Goal: Navigation & Orientation: Understand site structure

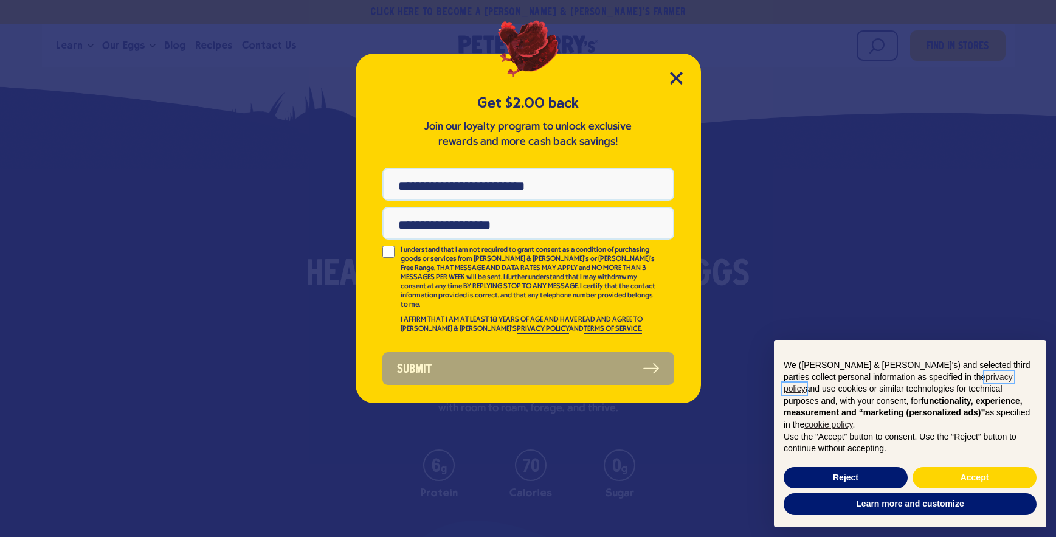
scroll to position [3704, 0]
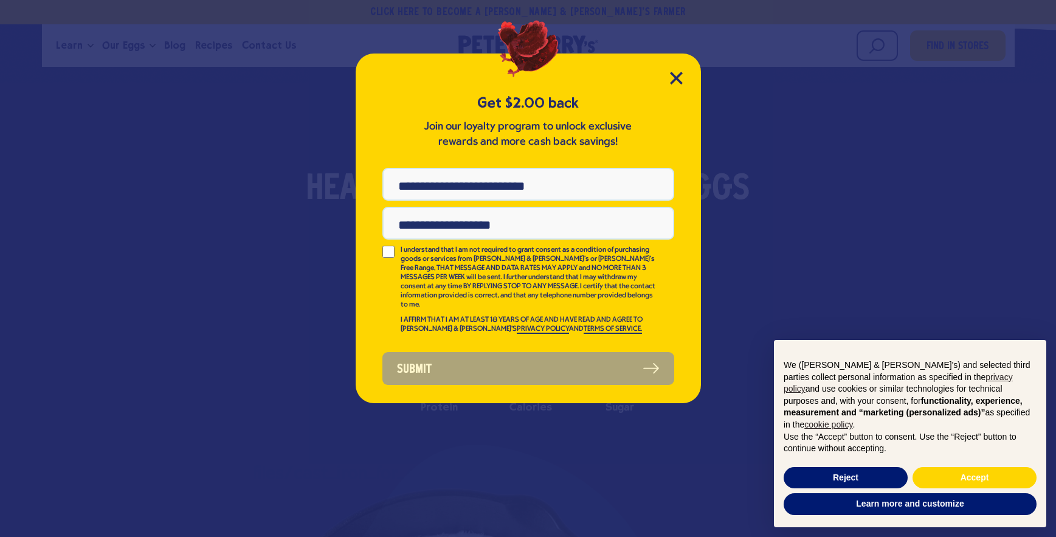
click at [657, 89] on div "Get $2.00 back Join our loyalty program to unlock exclusive rewards and more ca…" at bounding box center [528, 229] width 345 height 350
click at [676, 77] on icon "Close Modal" at bounding box center [676, 77] width 11 height 11
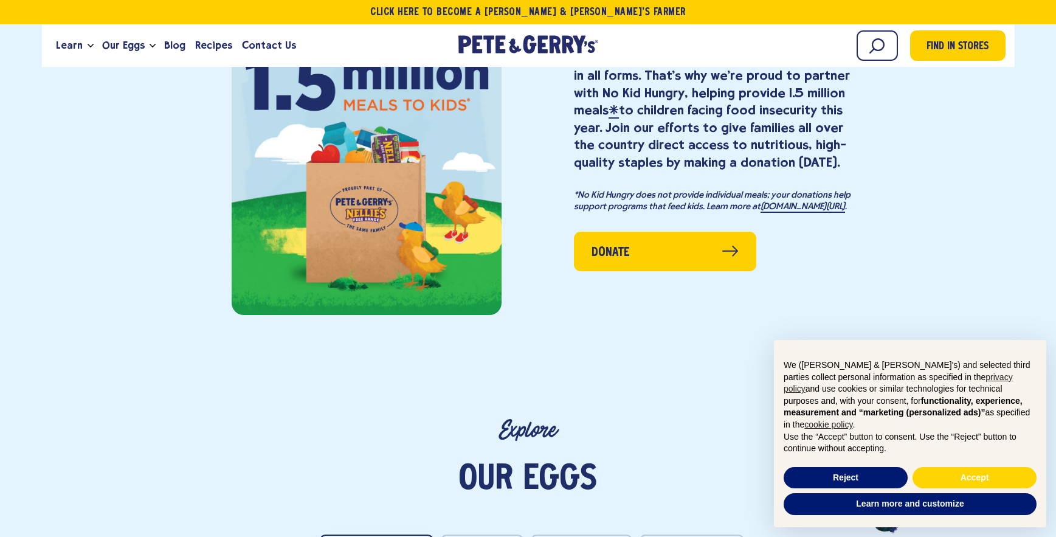
scroll to position [1946, 0]
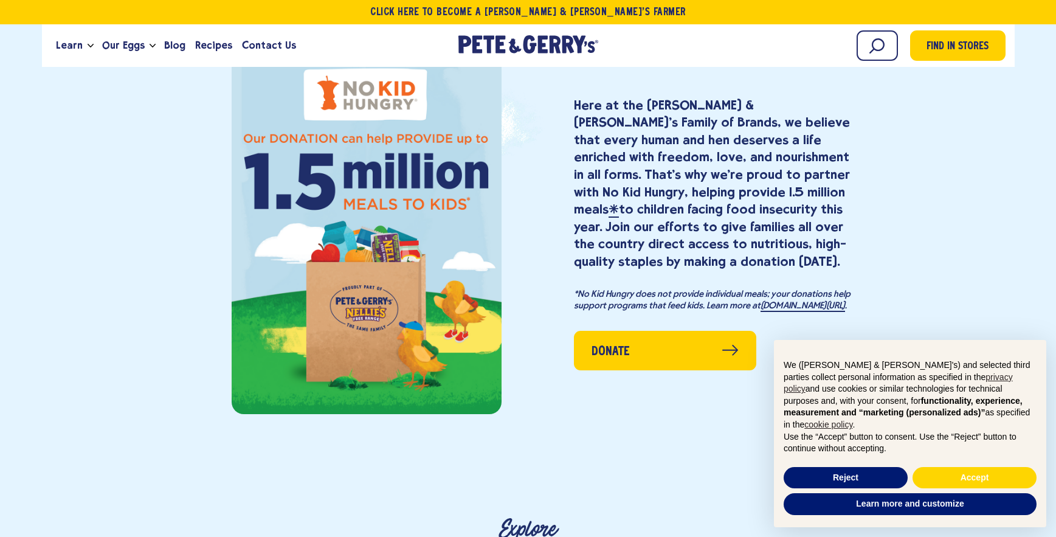
click at [954, 293] on div "Here at the [PERSON_NAME] & [PERSON_NAME]'s Family of Brands, we believe that e…" at bounding box center [528, 251] width 1056 height 471
click at [854, 474] on button "Reject" at bounding box center [846, 478] width 124 height 22
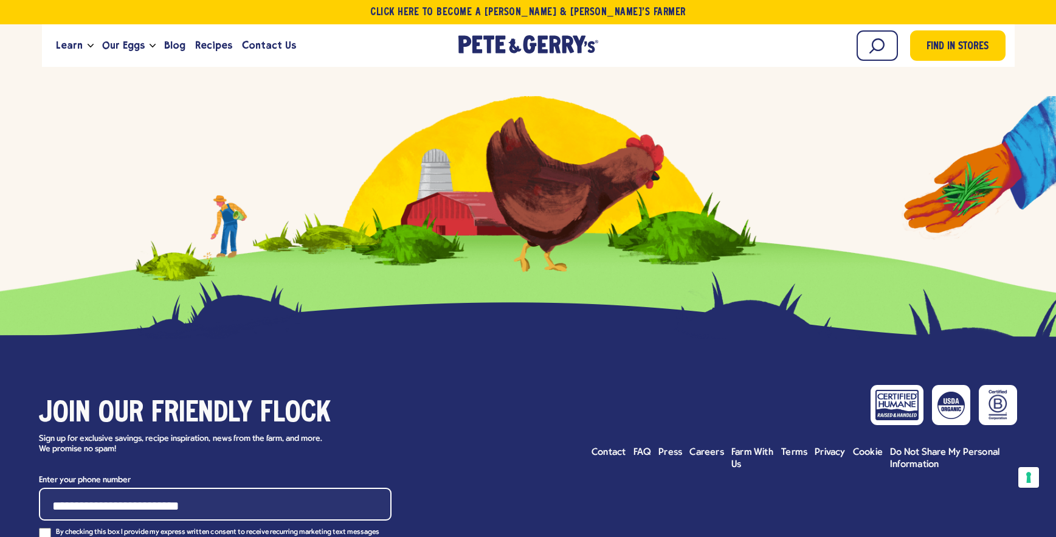
scroll to position [6093, 0]
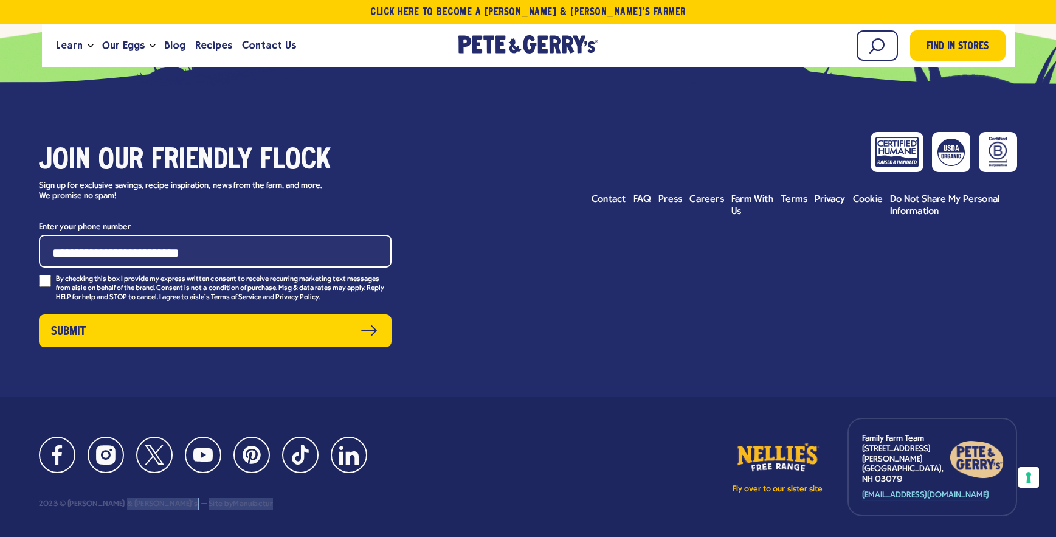
drag, startPoint x: 223, startPoint y: 471, endPoint x: 70, endPoint y: 477, distance: 153.4
click at [71, 477] on div "Facebook Instagram Twitter YouTube Pinterest TikTok LinkedIn 2023 © [PERSON_NAM…" at bounding box center [209, 474] width 341 height 74
drag, startPoint x: 68, startPoint y: 473, endPoint x: 114, endPoint y: 474, distance: 46.8
click at [114, 500] on div "2023 © [PERSON_NAME] & [PERSON_NAME]'s" at bounding box center [118, 504] width 159 height 9
copy div "[PERSON_NAME] & [PERSON_NAME]'"
